Goal: Task Accomplishment & Management: Use online tool/utility

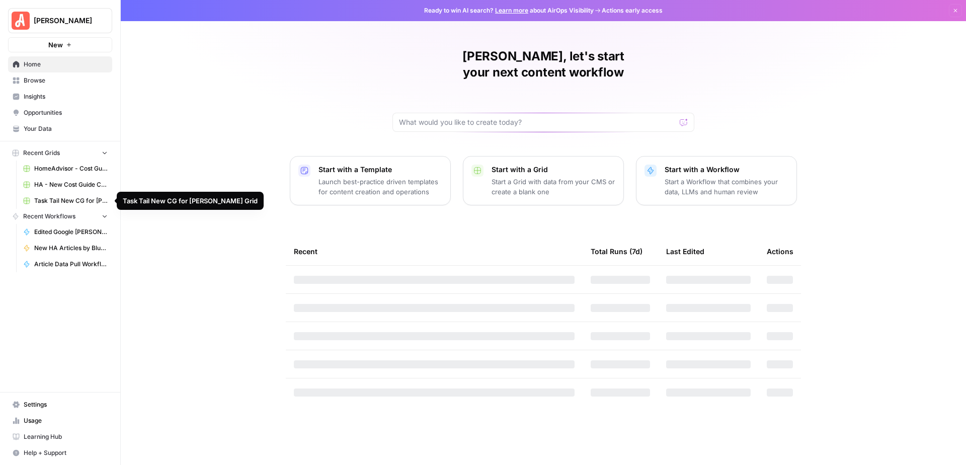
click at [51, 195] on link "Task Tail New CG for [PERSON_NAME] Grid" at bounding box center [66, 201] width 94 height 16
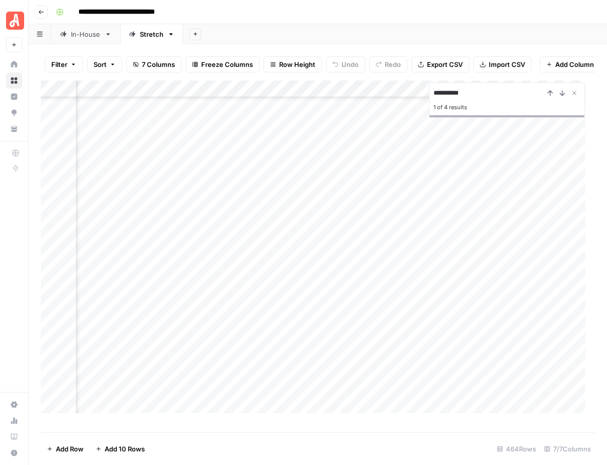
scroll to position [6361, 264]
click at [438, 306] on div "Add Column" at bounding box center [318, 251] width 554 height 342
click at [534, 380] on div "Add Column" at bounding box center [318, 251] width 554 height 342
click at [532, 325] on div "Add Column" at bounding box center [318, 251] width 554 height 342
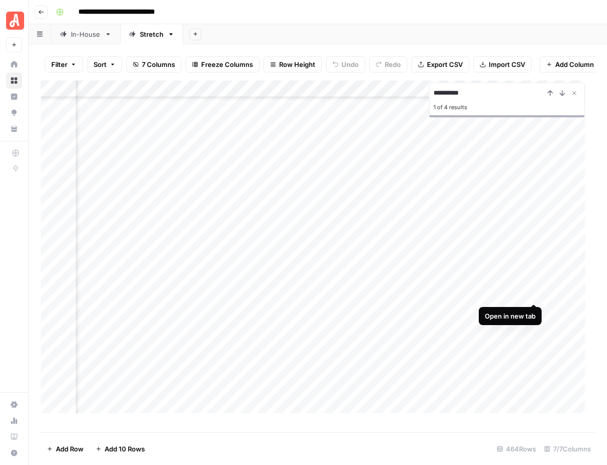
click at [535, 291] on div "Add Column" at bounding box center [318, 251] width 554 height 342
drag, startPoint x: 481, startPoint y: 103, endPoint x: 426, endPoint y: 100, distance: 55.4
click at [426, 100] on div "**********" at bounding box center [318, 256] width 554 height 352
type input "*********"
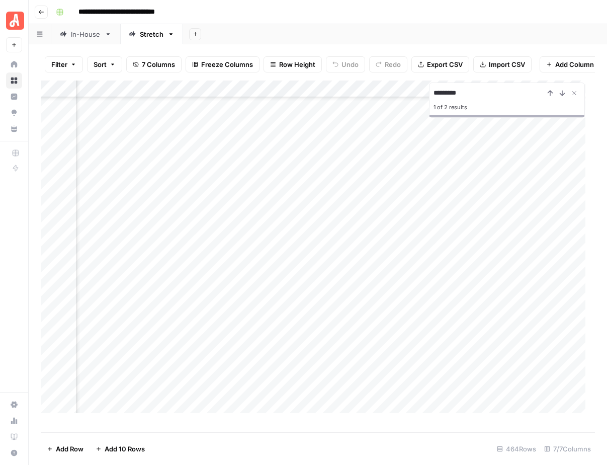
scroll to position [6332, 169]
click at [533, 350] on div "Add Column" at bounding box center [318, 251] width 554 height 342
click at [534, 301] on div "Add Column" at bounding box center [318, 251] width 554 height 342
click at [535, 271] on div "Add Column" at bounding box center [318, 251] width 554 height 342
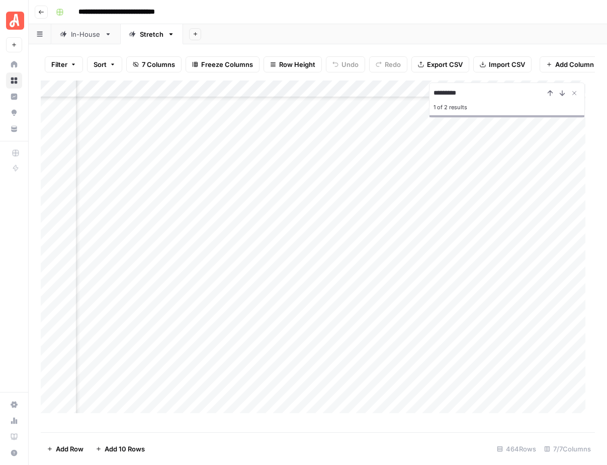
scroll to position [6018, 169]
click at [535, 321] on div "Add Column" at bounding box center [318, 251] width 554 height 342
click at [534, 203] on div "Add Column" at bounding box center [318, 251] width 554 height 342
click at [532, 316] on div "Add Column" at bounding box center [318, 251] width 554 height 342
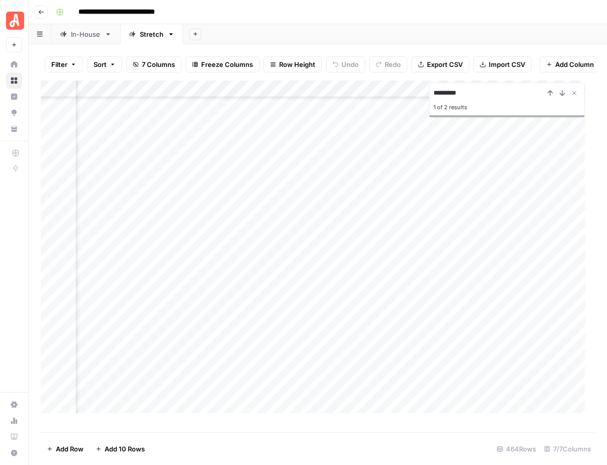
scroll to position [6395, 169]
click at [533, 340] on div "Add Column" at bounding box center [318, 251] width 554 height 342
click at [536, 182] on div "Add Column" at bounding box center [318, 251] width 554 height 342
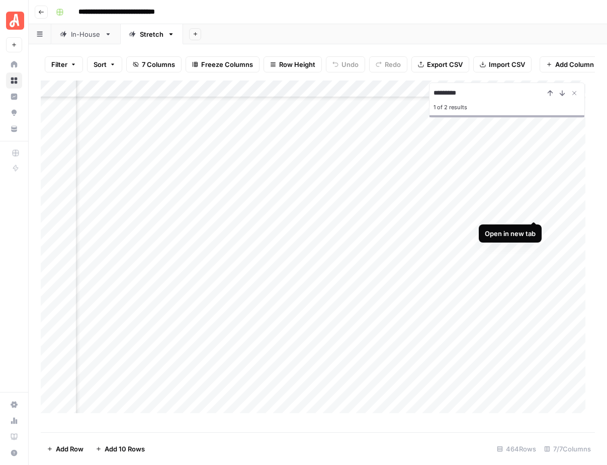
click at [536, 207] on div "Add Column" at bounding box center [318, 251] width 554 height 342
click at [532, 170] on div "Add Column" at bounding box center [318, 251] width 554 height 342
click at [535, 174] on div "Add Column" at bounding box center [318, 251] width 554 height 342
